Goal: Information Seeking & Learning: Learn about a topic

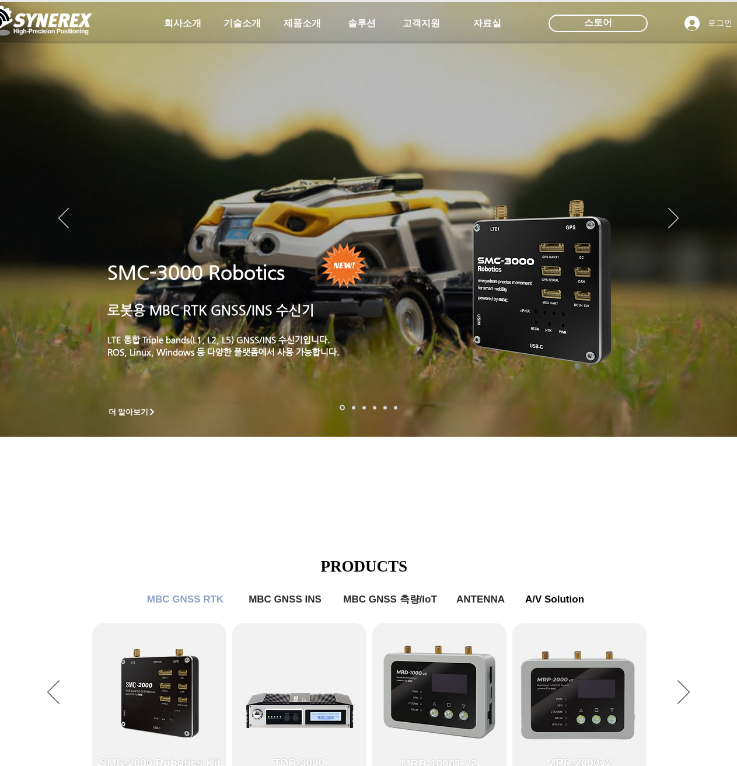
click at [360, 44] on icon "사이트로 돌아가기" at bounding box center [356, 51] width 11 height 15
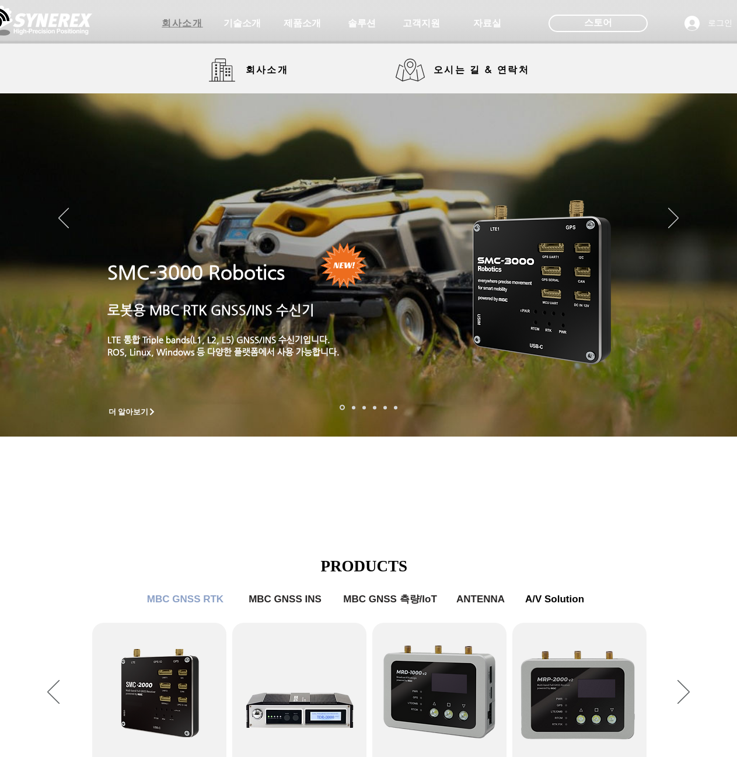
click at [200, 25] on span "회사소개" at bounding box center [182, 24] width 41 height 12
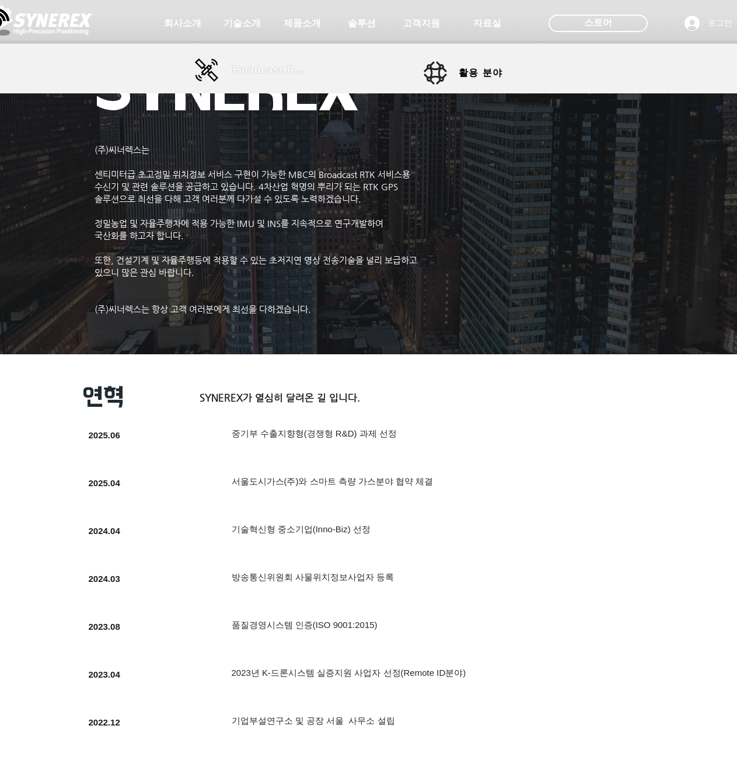
click at [272, 65] on span "Broadcast RTK" at bounding box center [269, 70] width 79 height 11
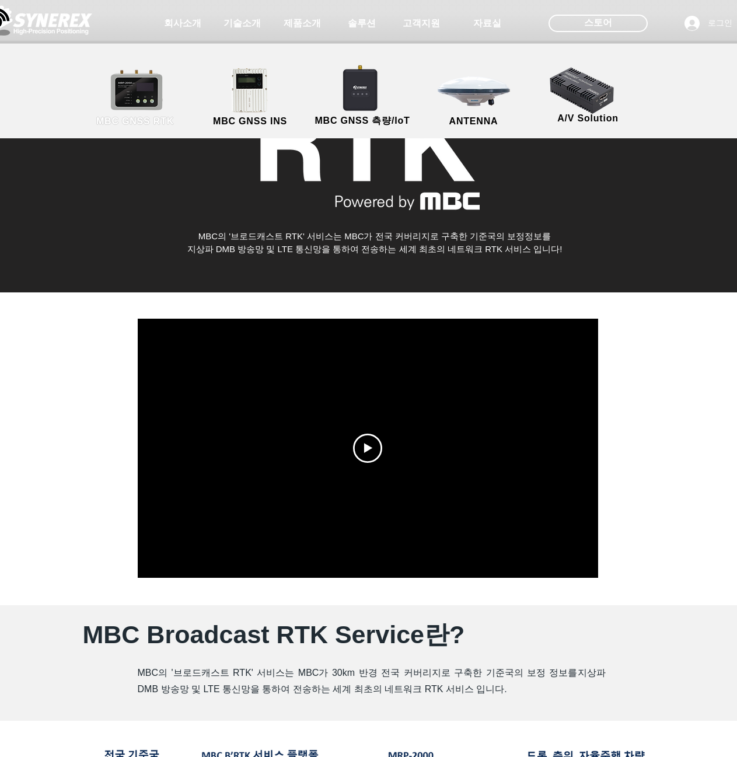
click at [151, 98] on link "MBC GNSS RTK" at bounding box center [135, 97] width 105 height 61
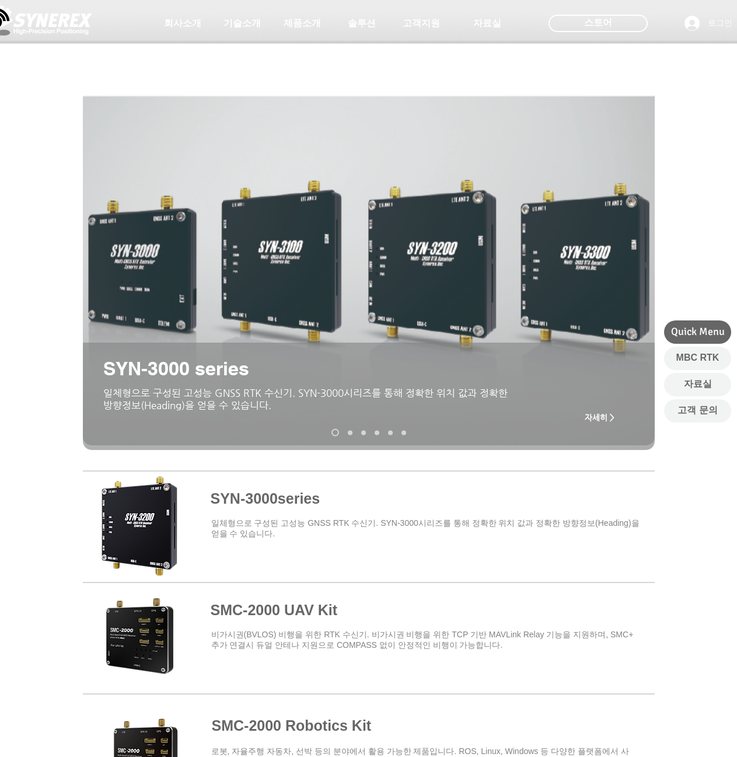
drag, startPoint x: 377, startPoint y: 479, endPoint x: 257, endPoint y: 253, distance: 255.6
click at [130, 525] on span at bounding box center [369, 524] width 572 height 102
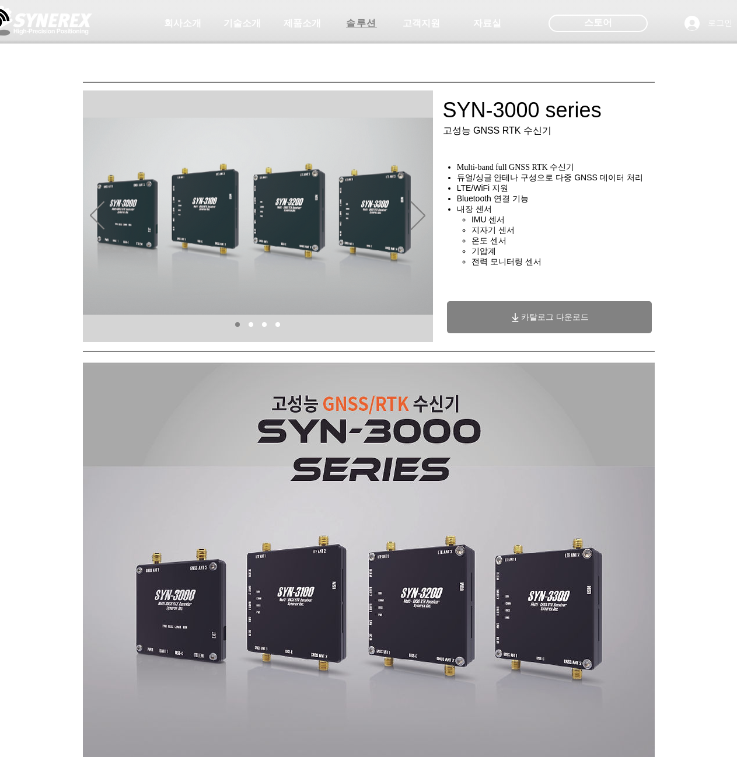
click at [362, 23] on span "솔루션" at bounding box center [361, 24] width 31 height 12
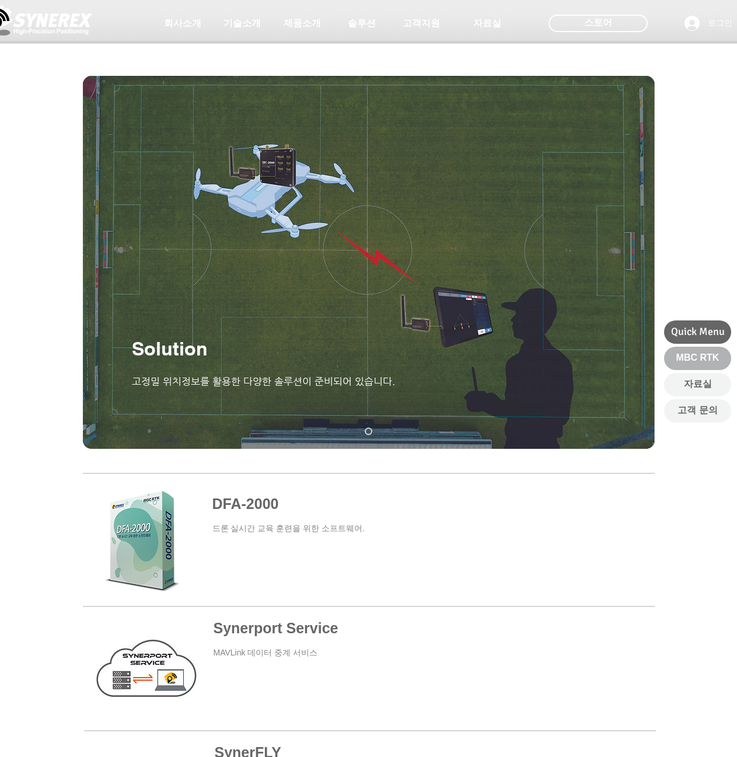
click at [673, 355] on link "MBC RTK" at bounding box center [697, 358] width 67 height 23
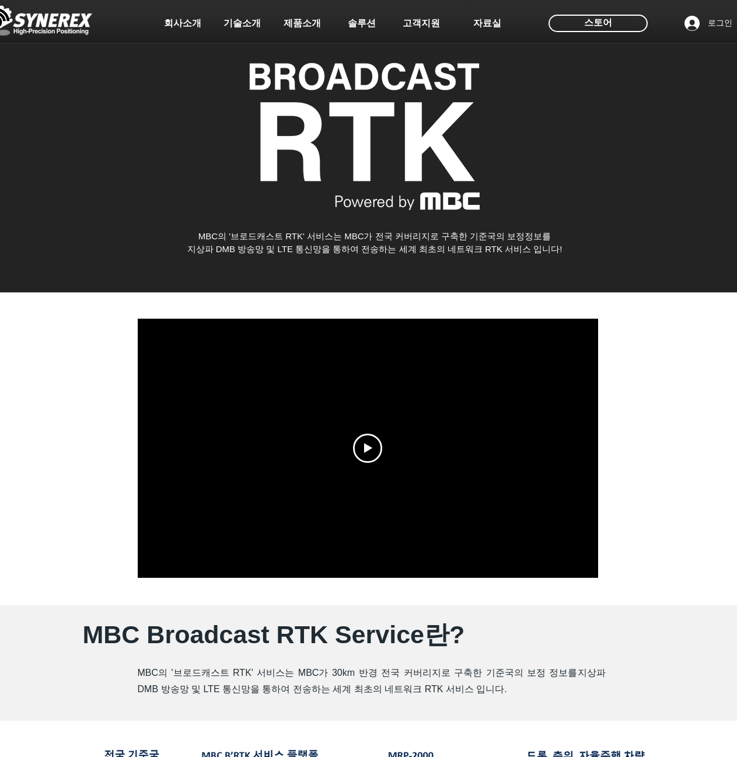
drag, startPoint x: 627, startPoint y: 515, endPoint x: 602, endPoint y: 247, distance: 269.0
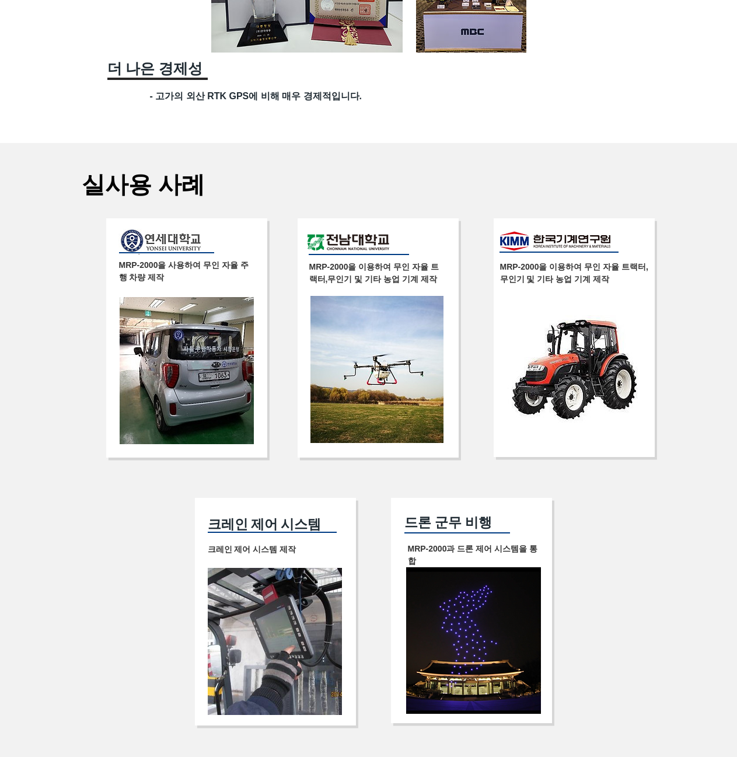
scroll to position [1945, 0]
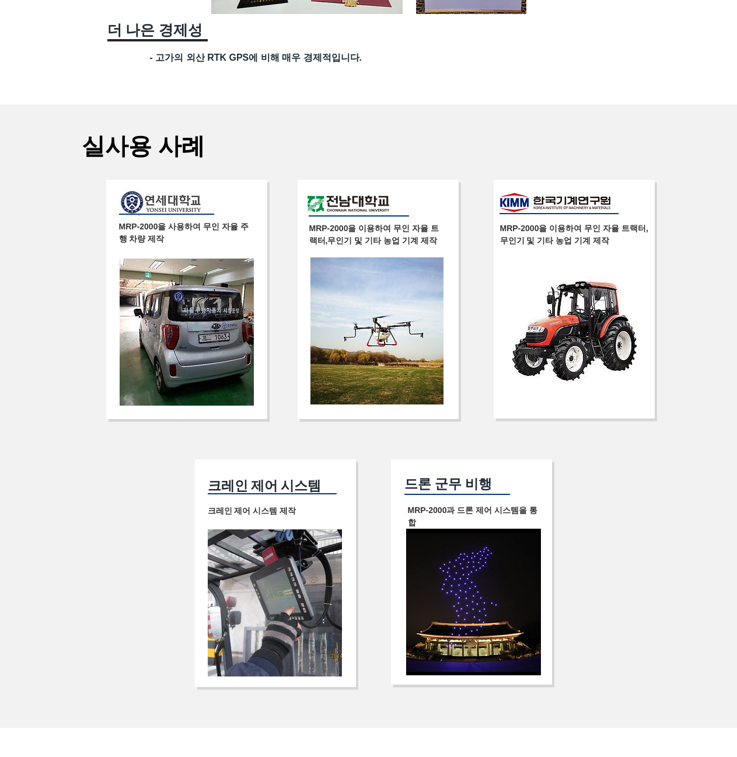
click at [239, 587] on img at bounding box center [275, 602] width 134 height 147
click at [256, 492] on span "​크레인 제어 시스템" at bounding box center [264, 485] width 113 height 20
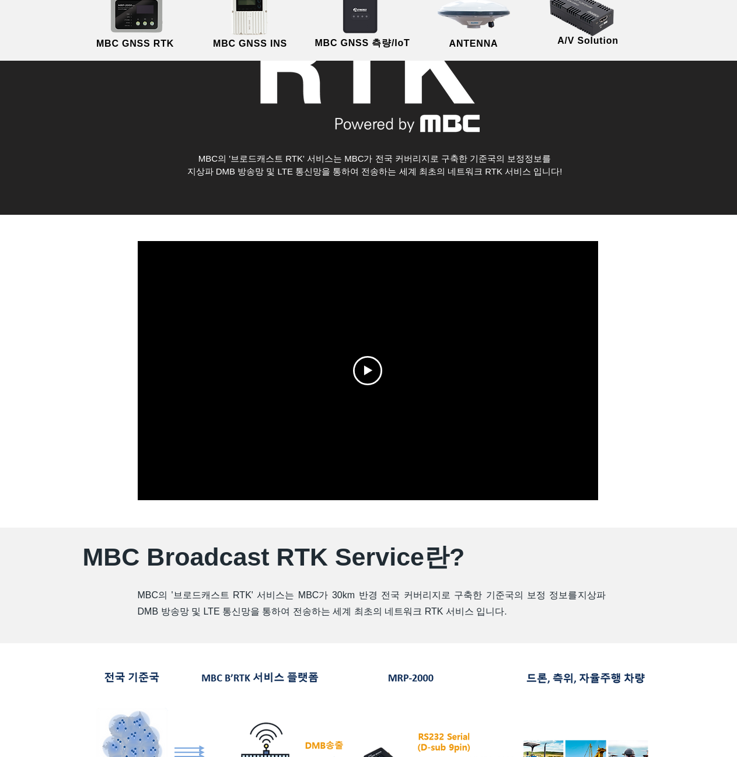
scroll to position [0, 0]
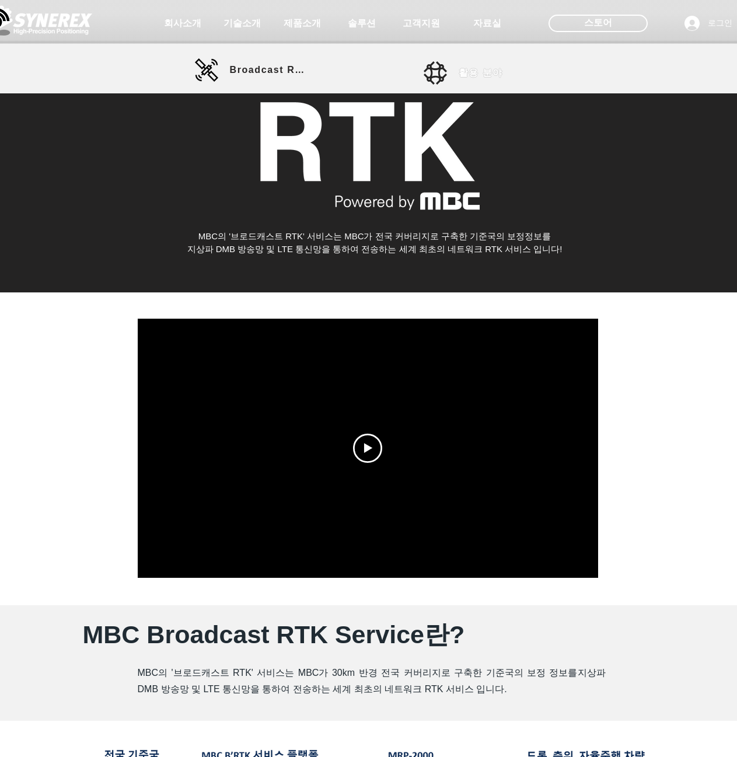
click at [469, 69] on span "활용 분야" at bounding box center [481, 73] width 44 height 12
click at [480, 80] on span "활용 분야" at bounding box center [494, 72] width 70 height 23
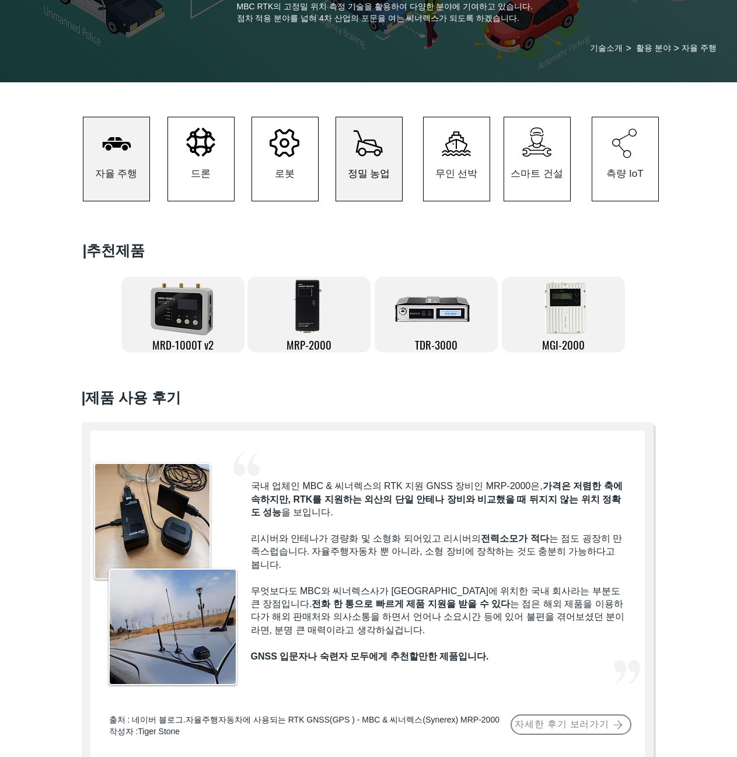
scroll to position [117, 0]
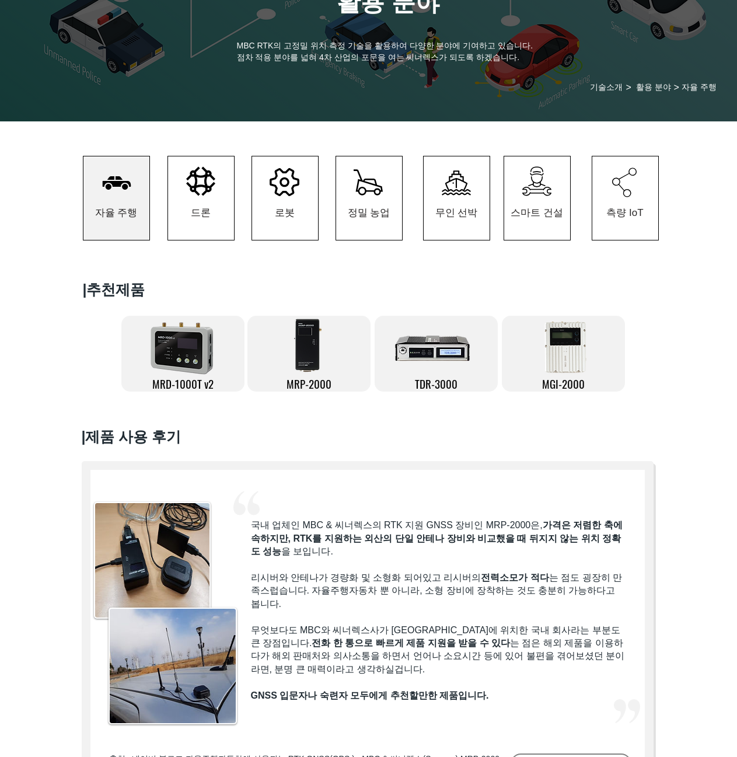
click at [356, 193] on icon "#comp-kzbigy201 svg [data-color="1"] {fill: #000000;}" at bounding box center [368, 182] width 29 height 26
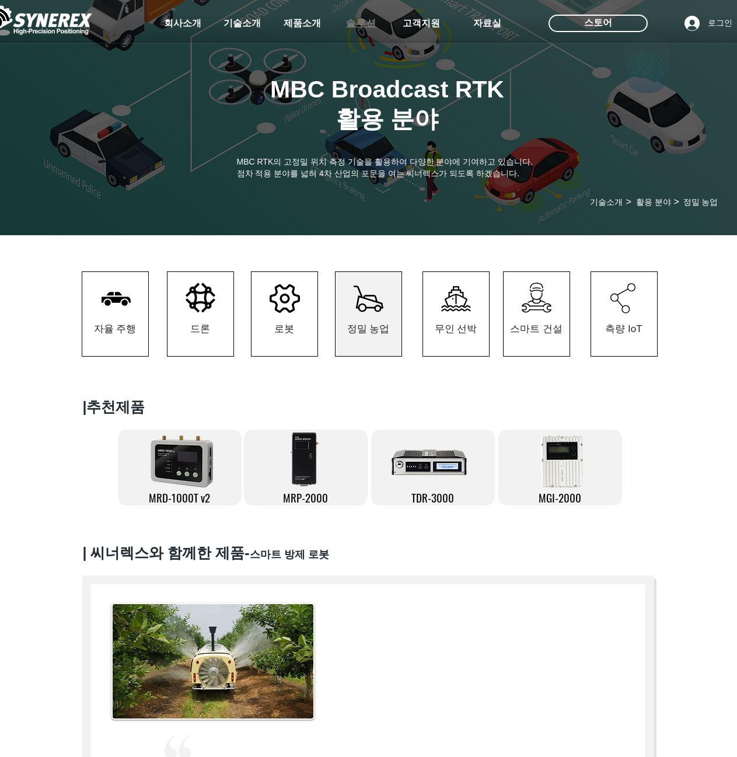
click at [374, 20] on span "솔루션" at bounding box center [361, 24] width 31 height 12
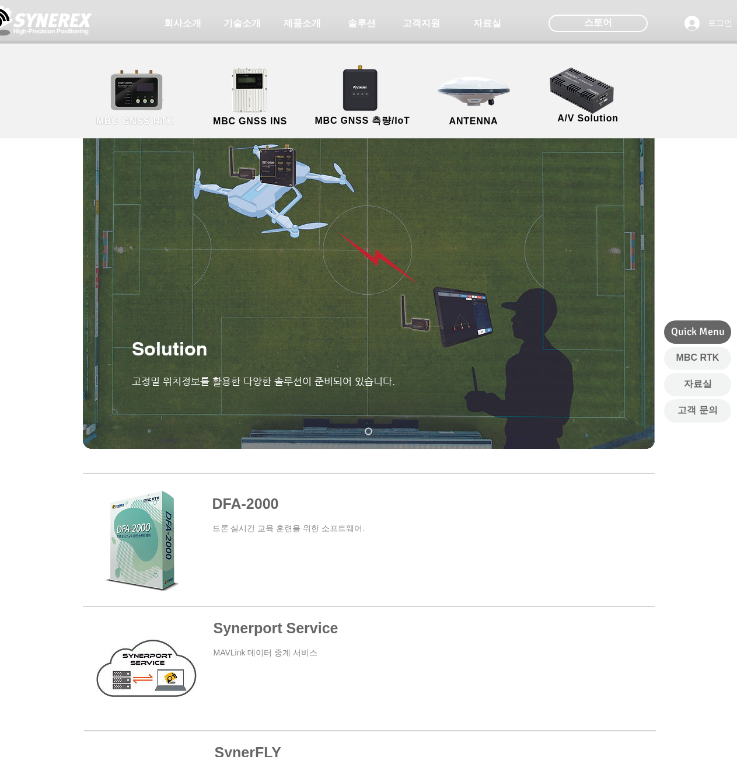
click at [131, 94] on link "MBC GNSS RTK" at bounding box center [135, 97] width 105 height 61
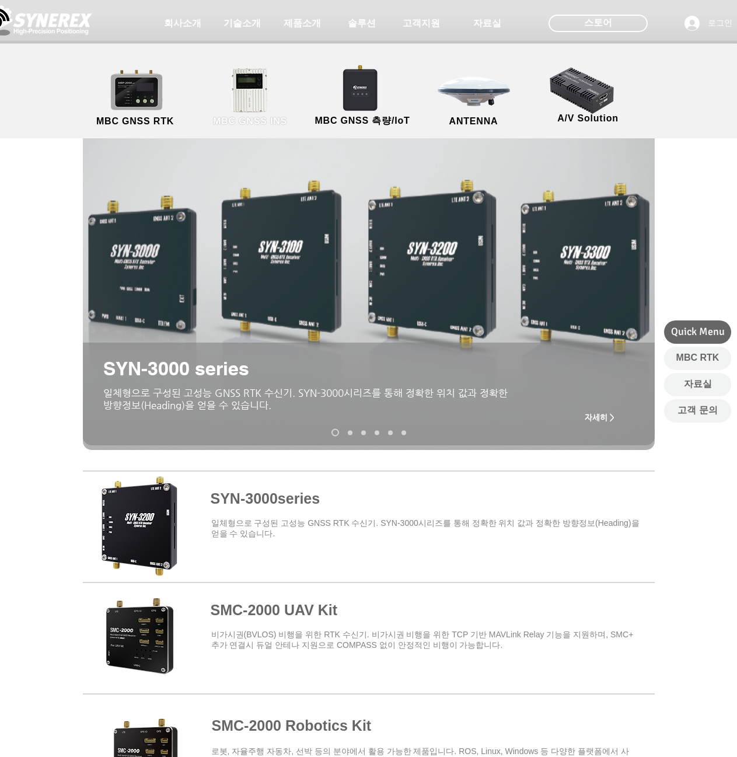
click at [266, 84] on link "MBC GNSS INS" at bounding box center [250, 97] width 105 height 61
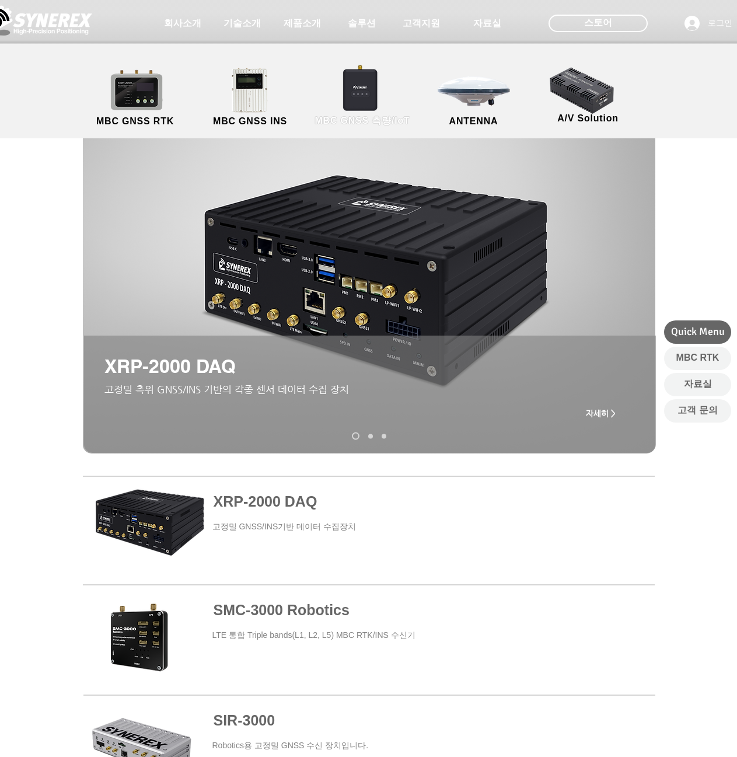
click at [377, 94] on link "MBC GNSS 측량/IoT" at bounding box center [363, 97] width 114 height 61
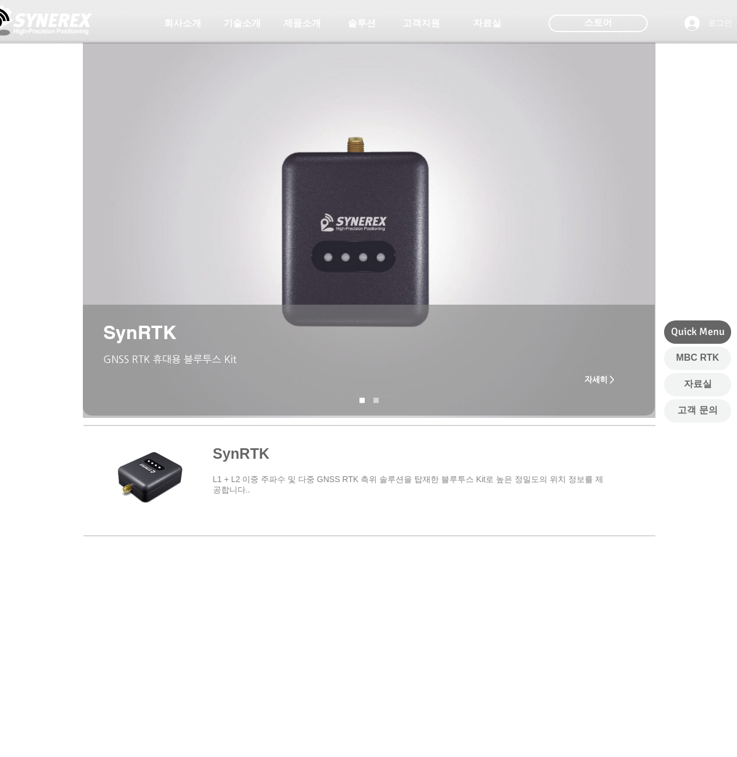
click at [161, 477] on span "main content" at bounding box center [369, 478] width 572 height 109
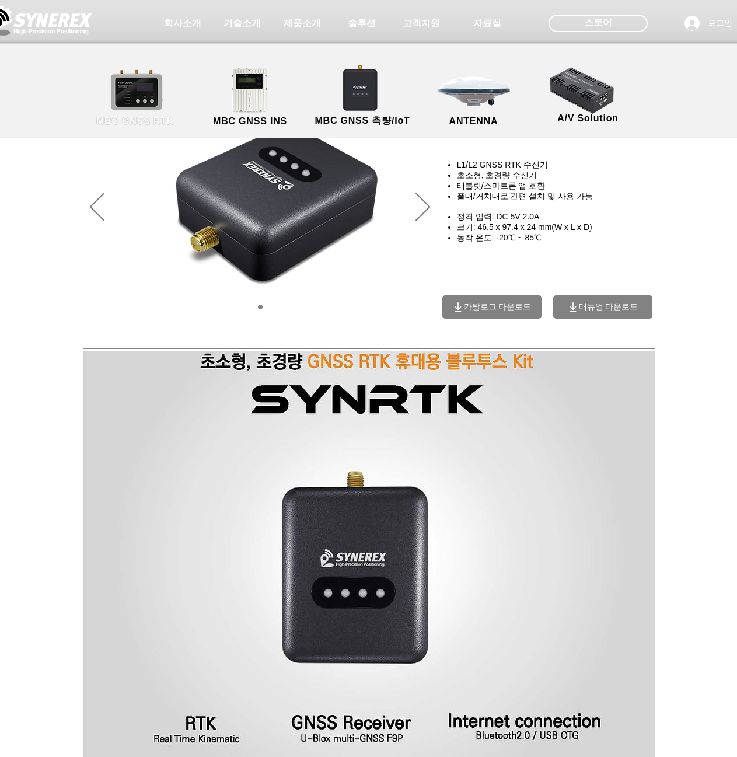
click at [144, 86] on link "MBC GNSS RTK" at bounding box center [135, 97] width 105 height 61
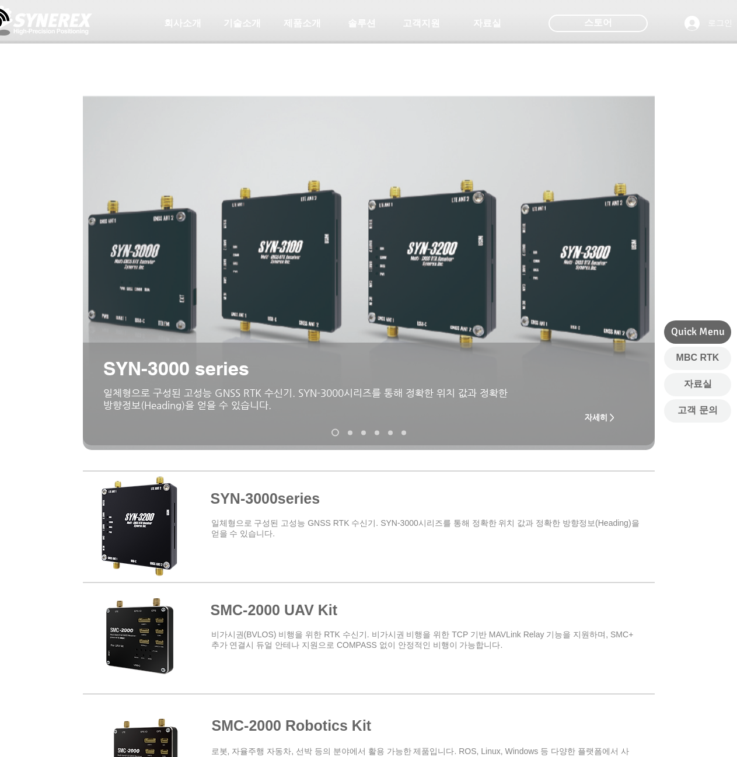
scroll to position [39, 0]
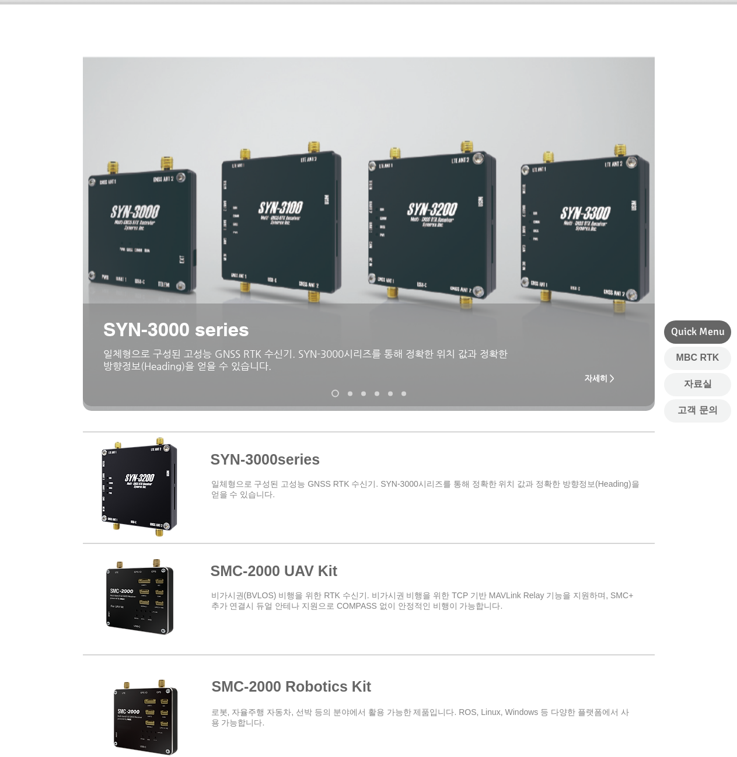
click at [304, 462] on span at bounding box center [369, 485] width 572 height 102
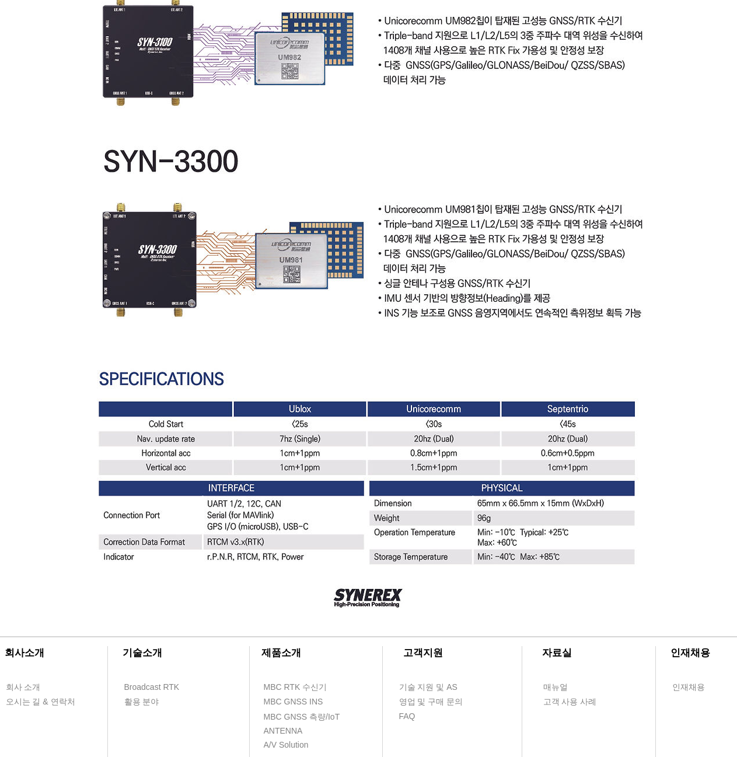
scroll to position [3124, 0]
